Goal: Information Seeking & Learning: Learn about a topic

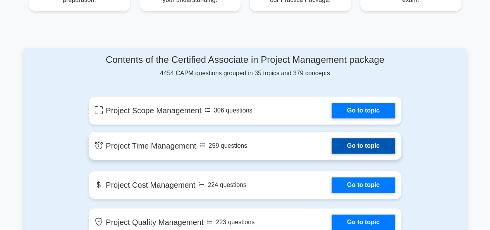
scroll to position [371, 0]
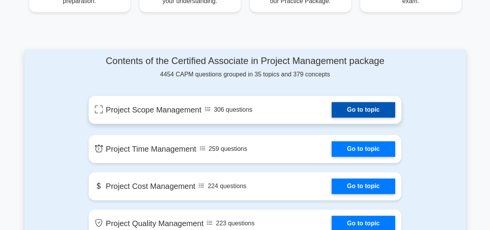
click at [353, 110] on link "Go to topic" at bounding box center [364, 109] width 64 height 15
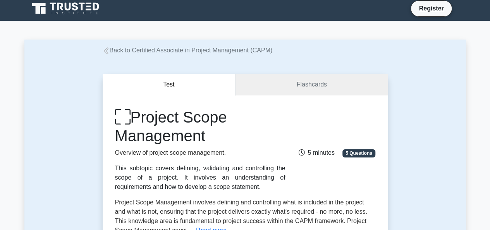
scroll to position [3, 0]
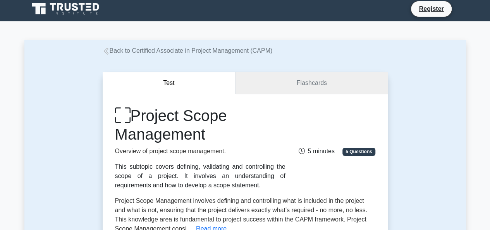
click at [323, 87] on link "Flashcards" at bounding box center [311, 83] width 152 height 22
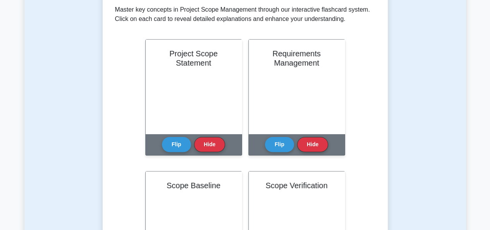
scroll to position [158, 0]
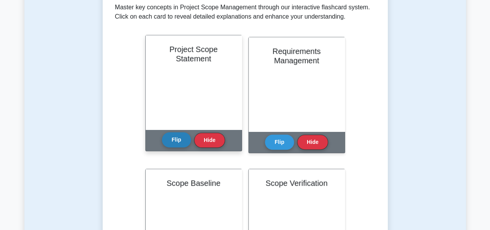
click at [182, 141] on button "Flip" at bounding box center [176, 139] width 29 height 15
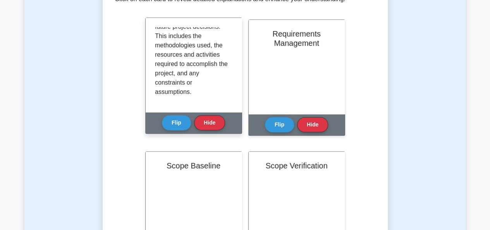
scroll to position [179, 0]
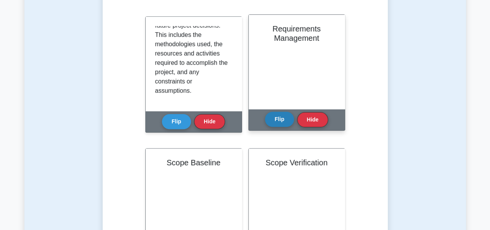
click at [284, 123] on button "Flip" at bounding box center [279, 119] width 29 height 15
